Goal: Task Accomplishment & Management: Complete application form

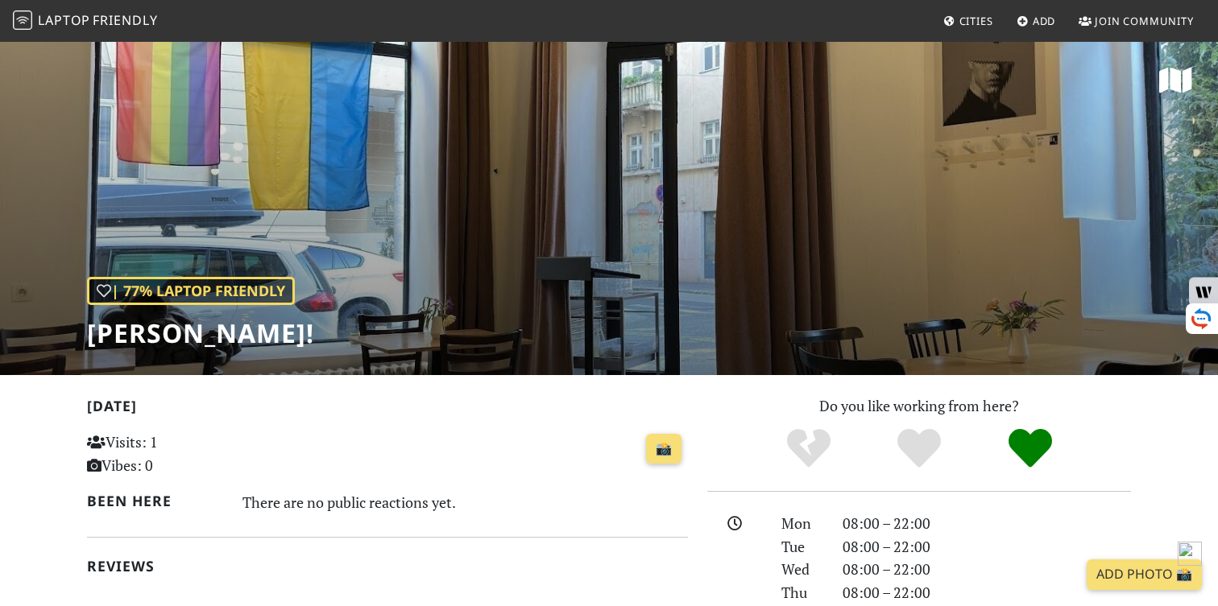
click at [86, 19] on span "Laptop" at bounding box center [64, 20] width 52 height 18
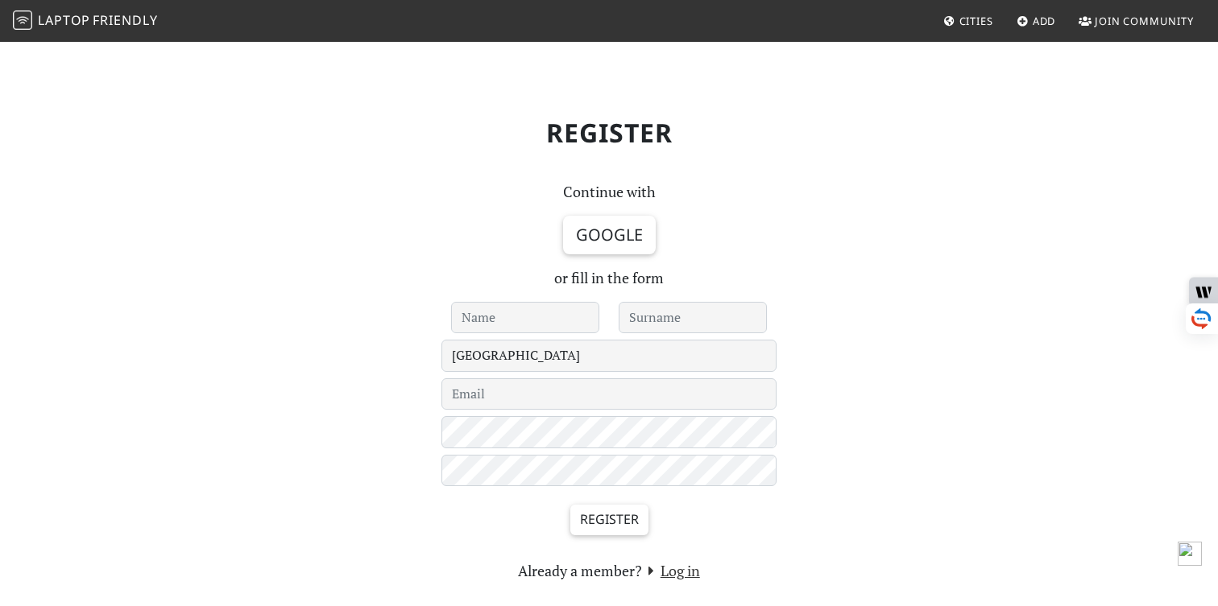
click at [524, 313] on input "text" at bounding box center [525, 318] width 148 height 32
type input "Boris"
click at [597, 245] on link "Google" at bounding box center [609, 235] width 93 height 39
click at [584, 232] on link "Google" at bounding box center [609, 235] width 93 height 39
click at [660, 323] on input "text" at bounding box center [693, 318] width 148 height 32
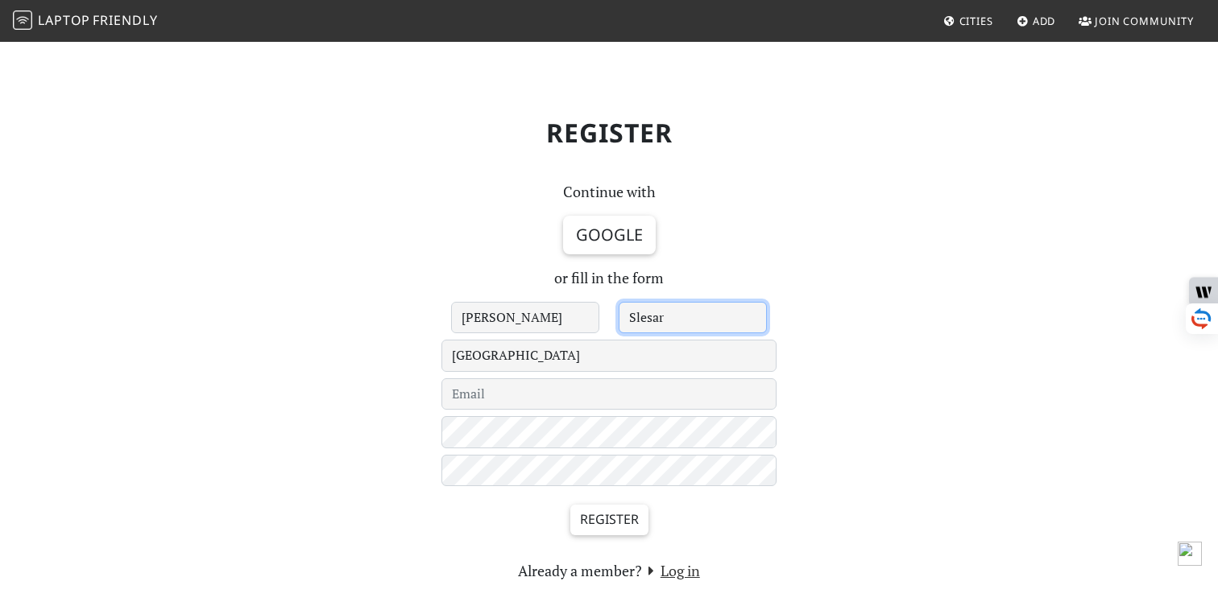
type input "Slesar"
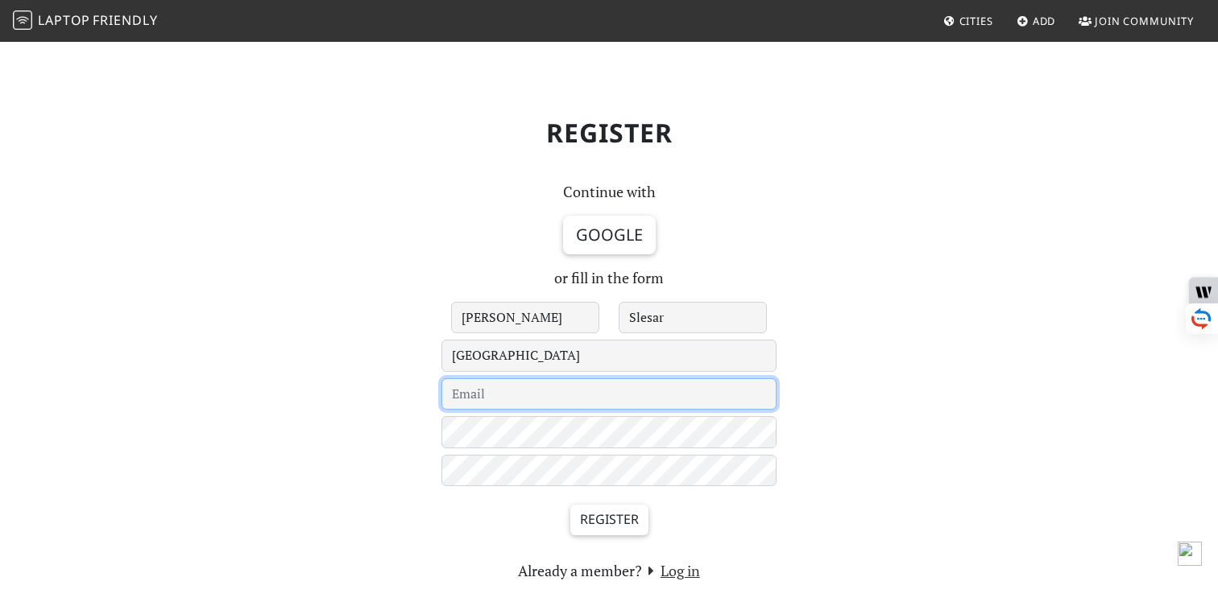
click at [598, 395] on input "email" at bounding box center [608, 395] width 335 height 32
type input "[PERSON_NAME][EMAIL_ADDRESS][PERSON_NAME][DOMAIN_NAME]"
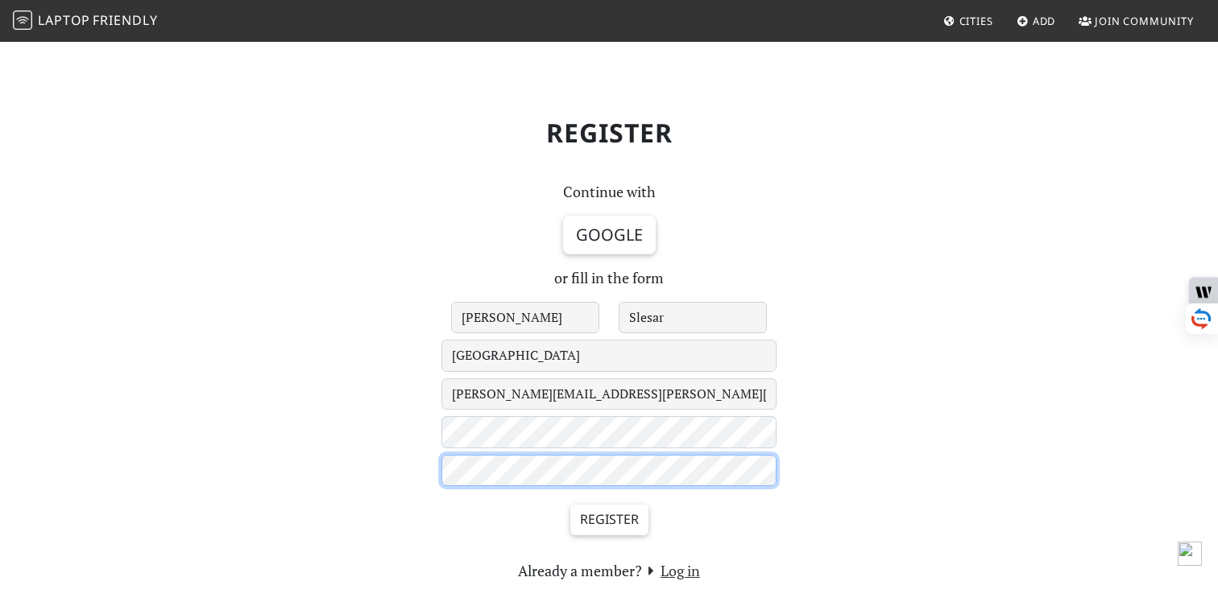
click at [570, 505] on input "Register" at bounding box center [609, 520] width 78 height 31
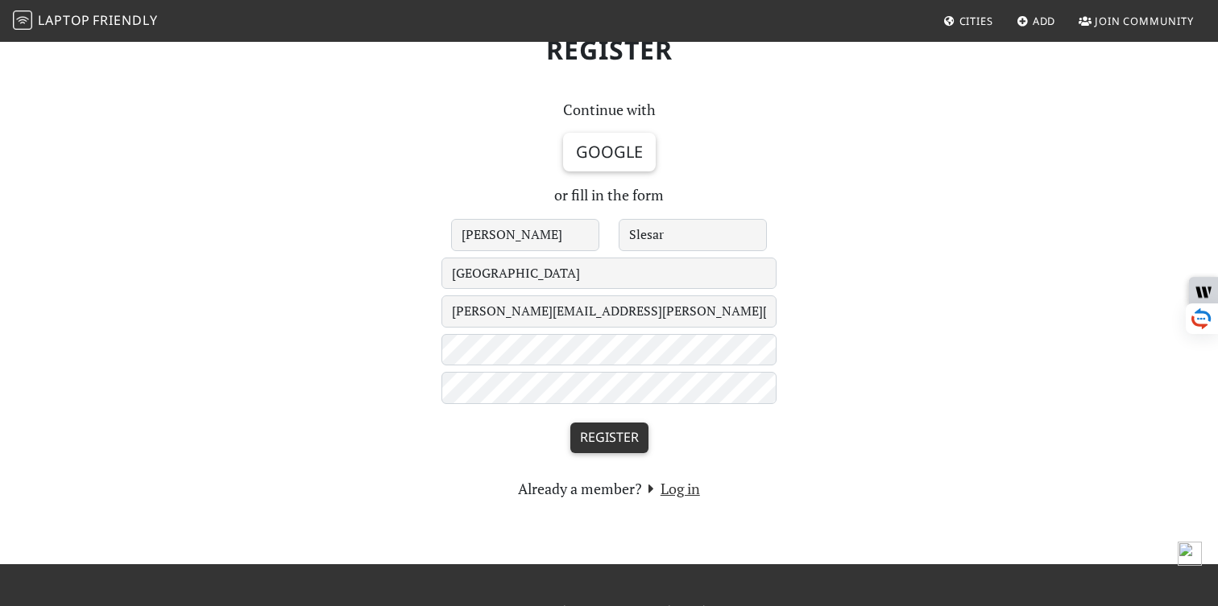
scroll to position [144, 0]
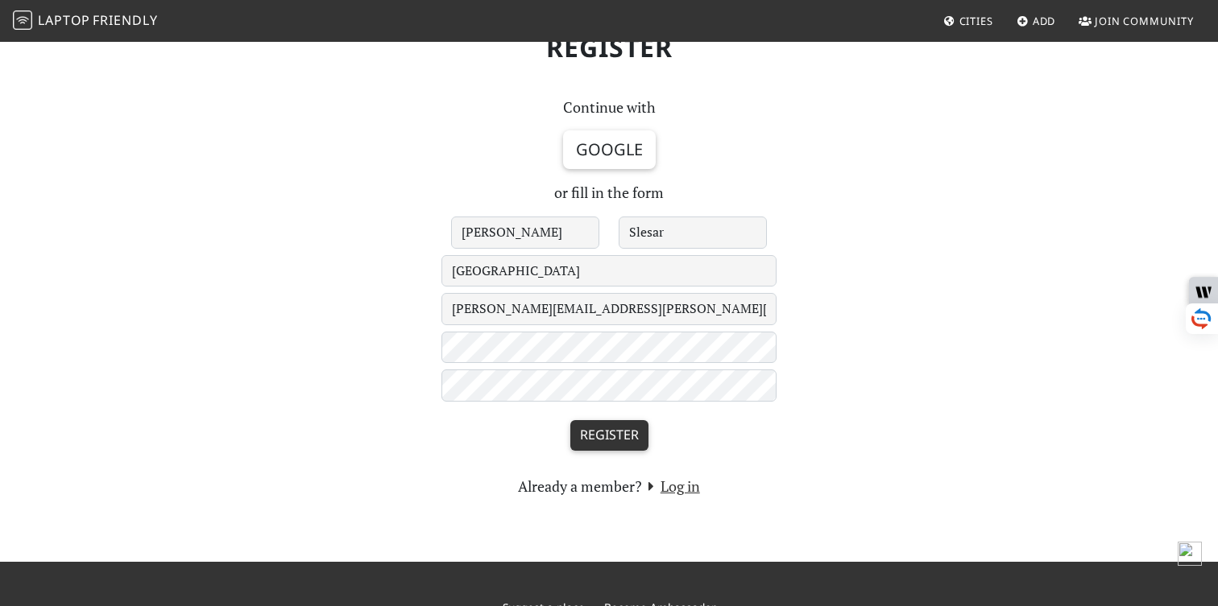
click at [594, 425] on input "Register" at bounding box center [609, 435] width 78 height 31
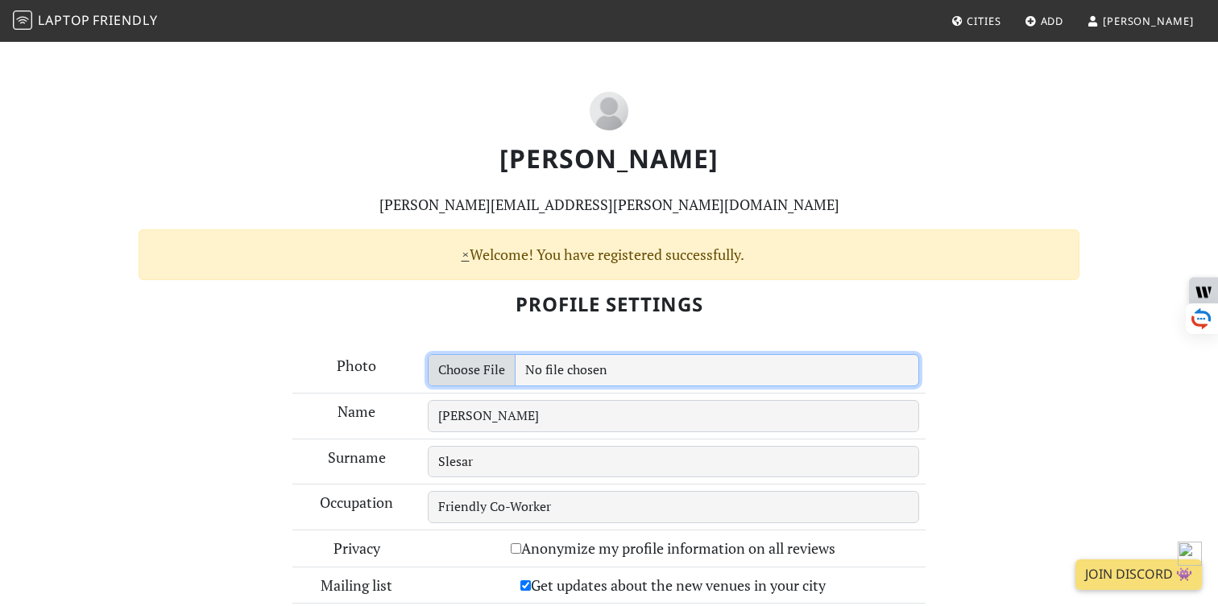
click at [569, 375] on input "file" at bounding box center [674, 370] width 492 height 32
type input "C:\fakepath\IMG_3110.jpeg"
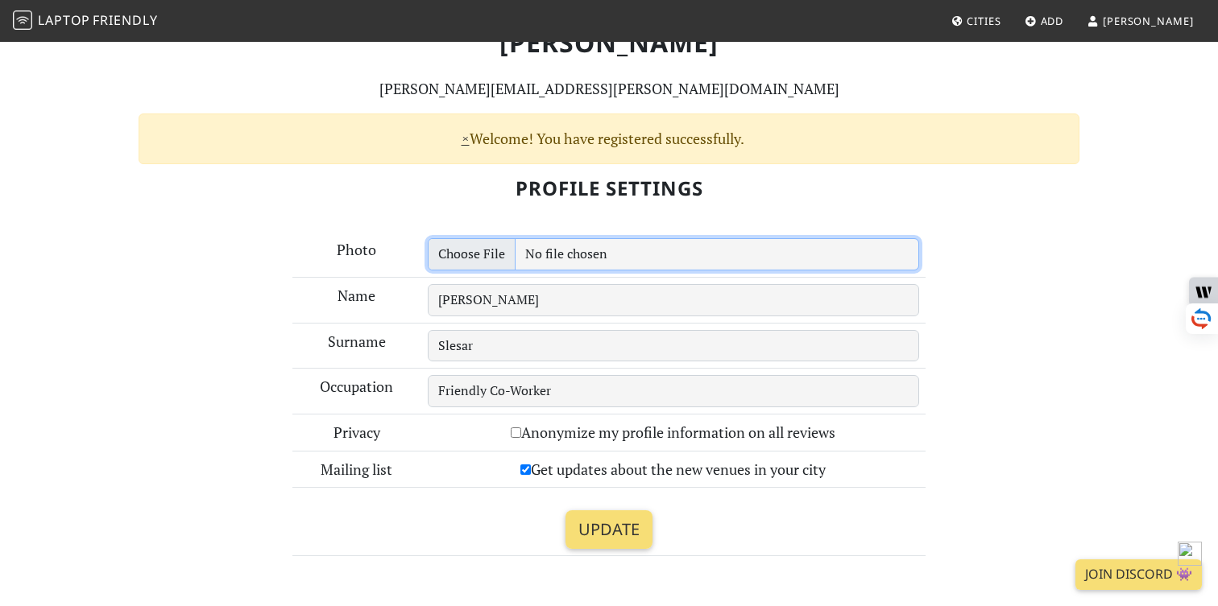
scroll to position [137, 0]
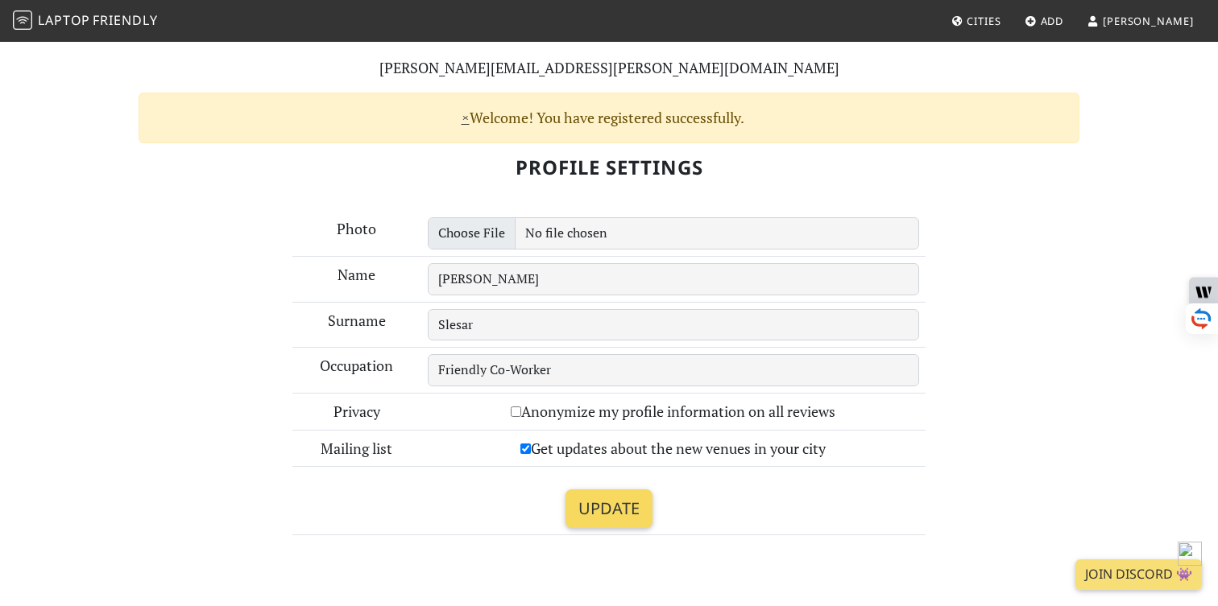
click at [620, 523] on input "Update" at bounding box center [608, 509] width 87 height 39
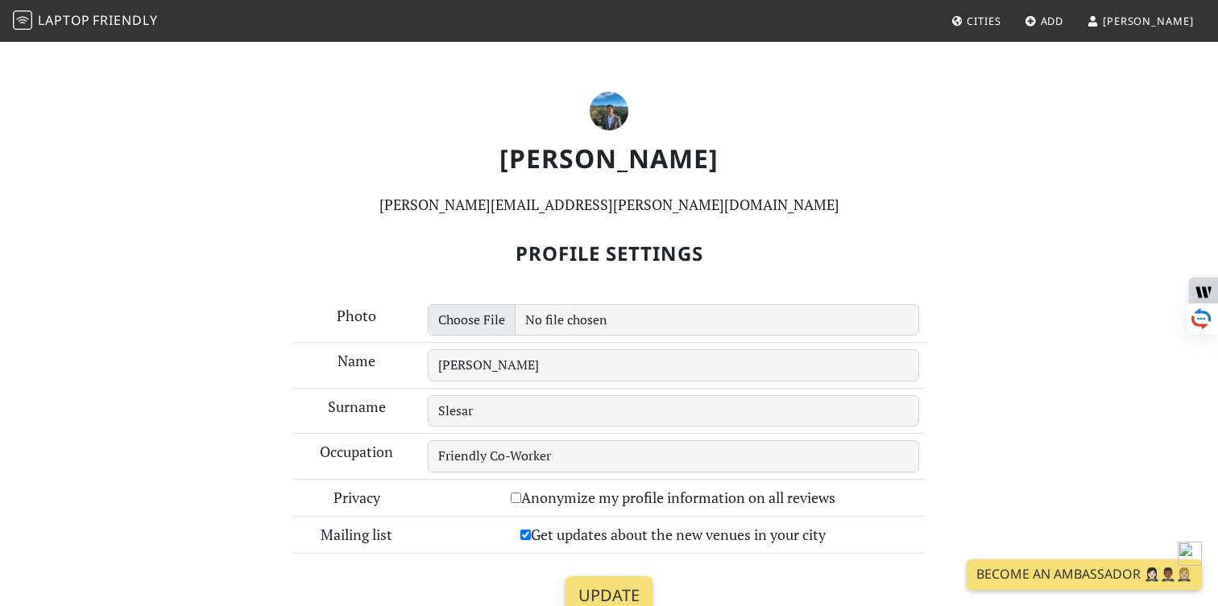
click at [1000, 23] on span "Cities" at bounding box center [983, 21] width 34 height 14
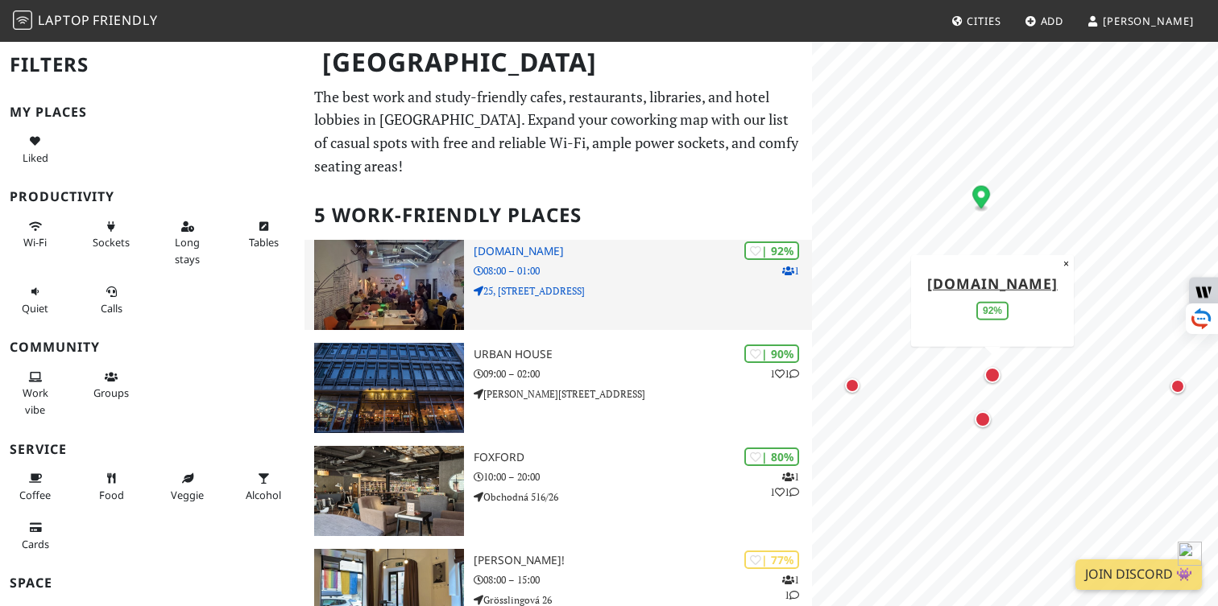
click at [524, 248] on h3 "[DOMAIN_NAME]" at bounding box center [643, 252] width 338 height 14
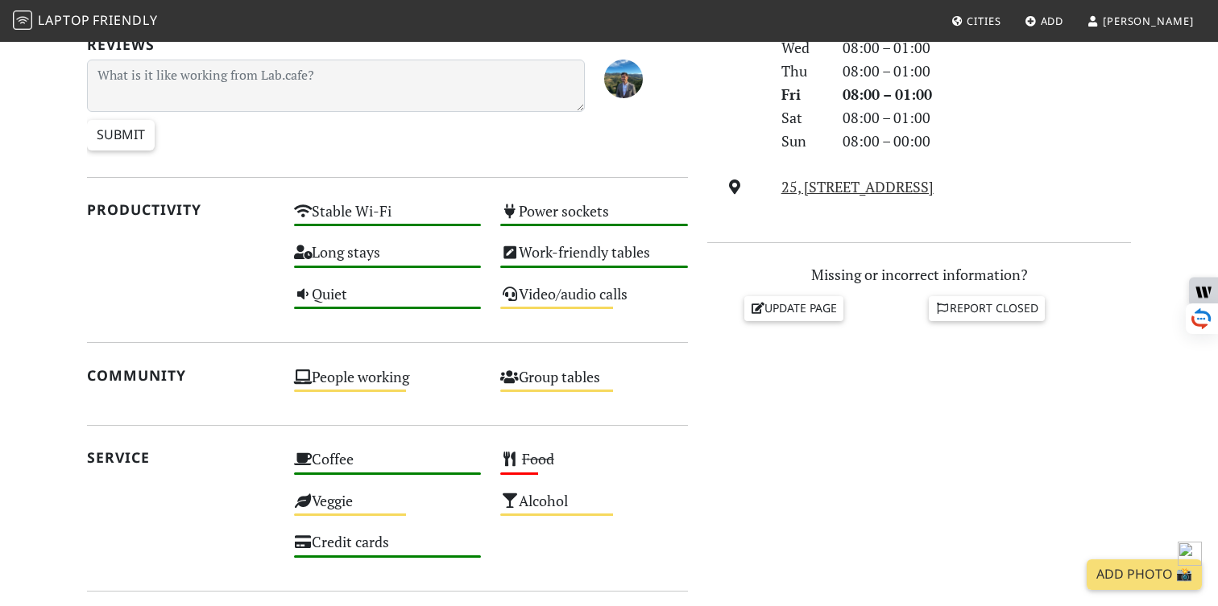
scroll to position [524, 0]
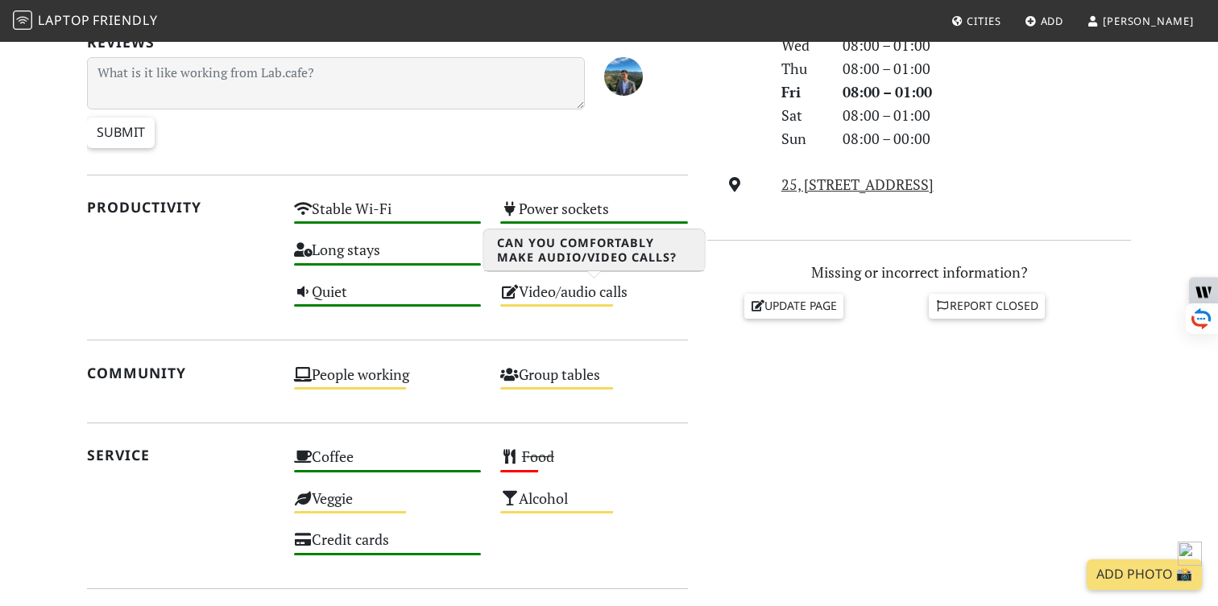
click at [565, 301] on div "Video/audio calls Medium" at bounding box center [593, 299] width 207 height 41
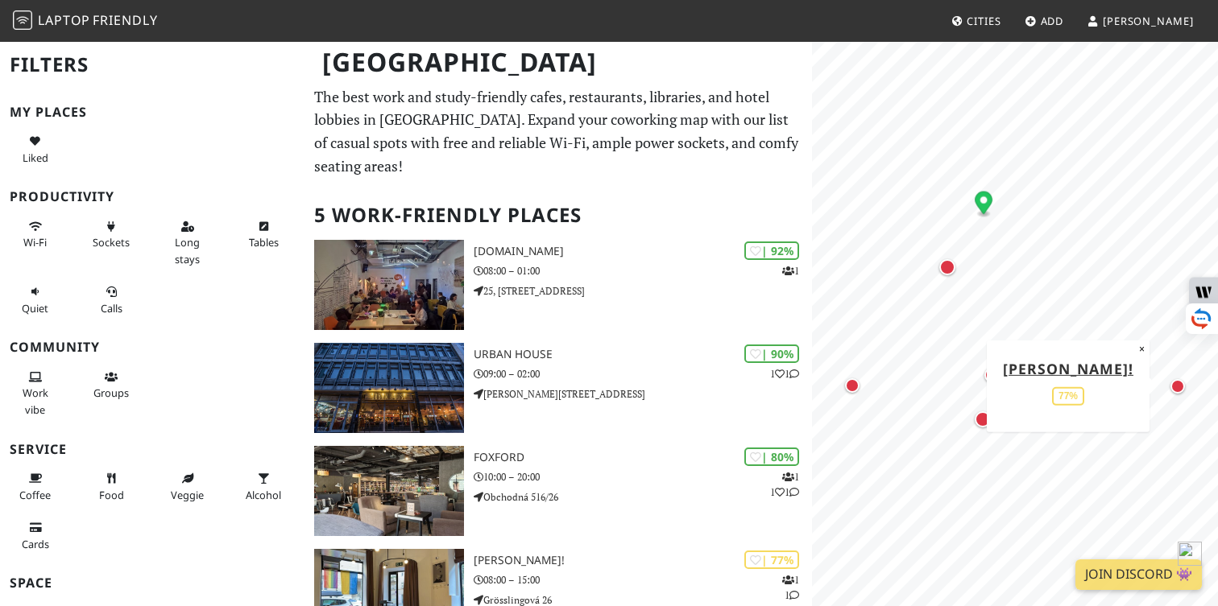
click at [1175, 390] on div "Map marker" at bounding box center [1177, 386] width 14 height 14
